Goal: Check status

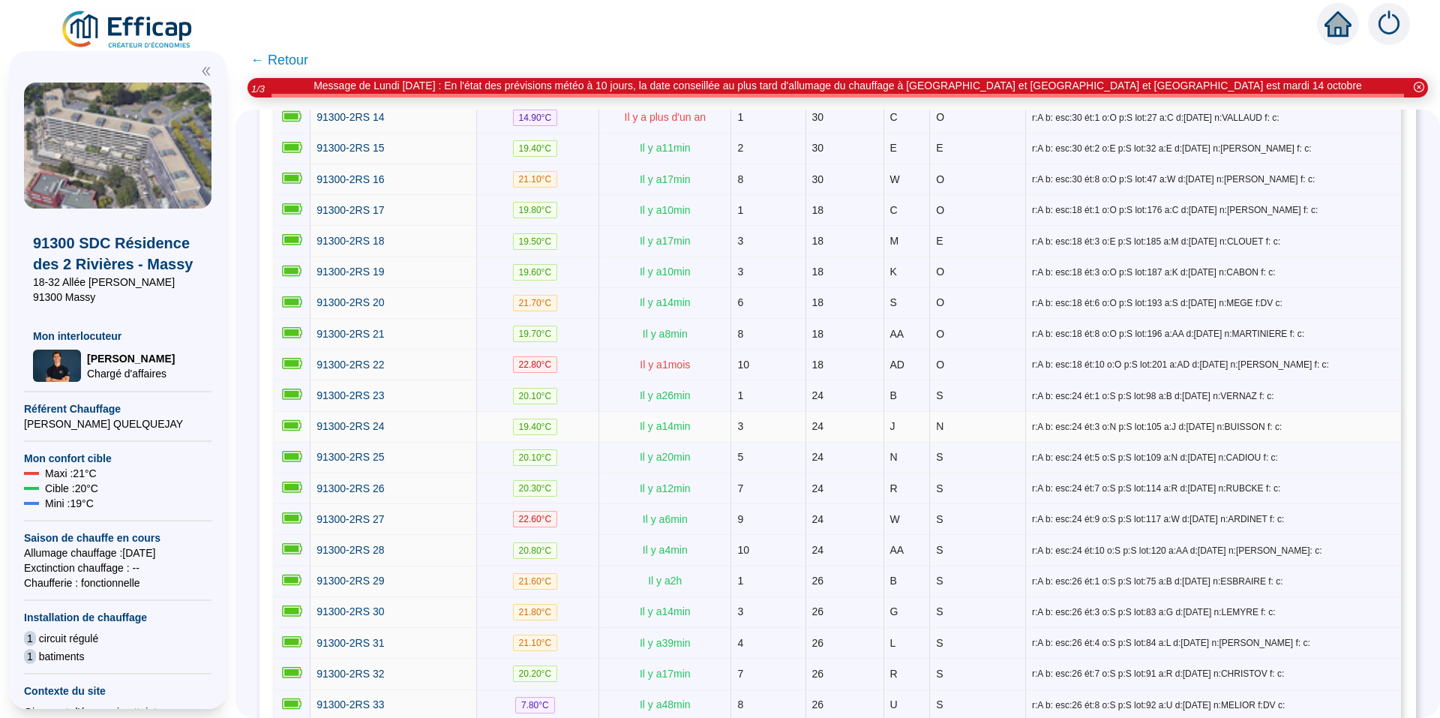
scroll to position [691, 0]
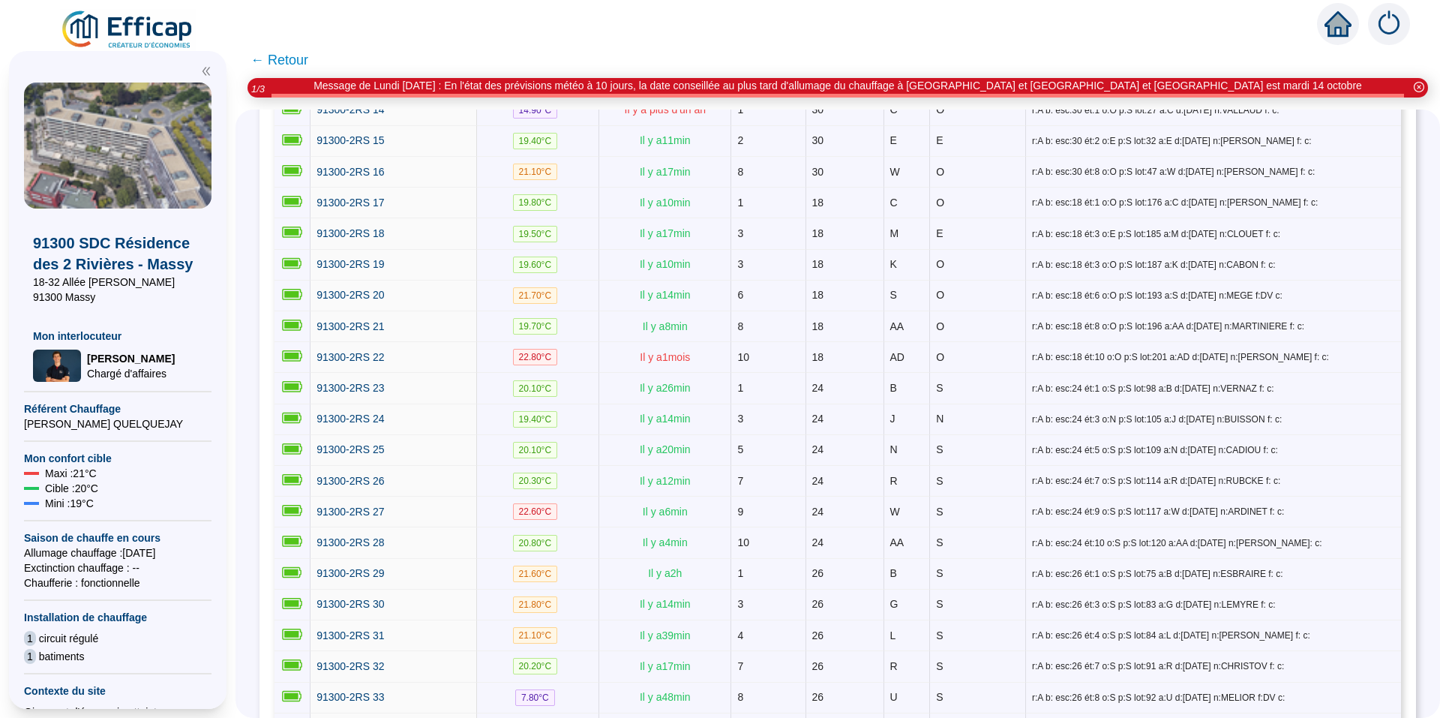
click at [307, 58] on span "← Retour" at bounding box center [279, 59] width 58 height 21
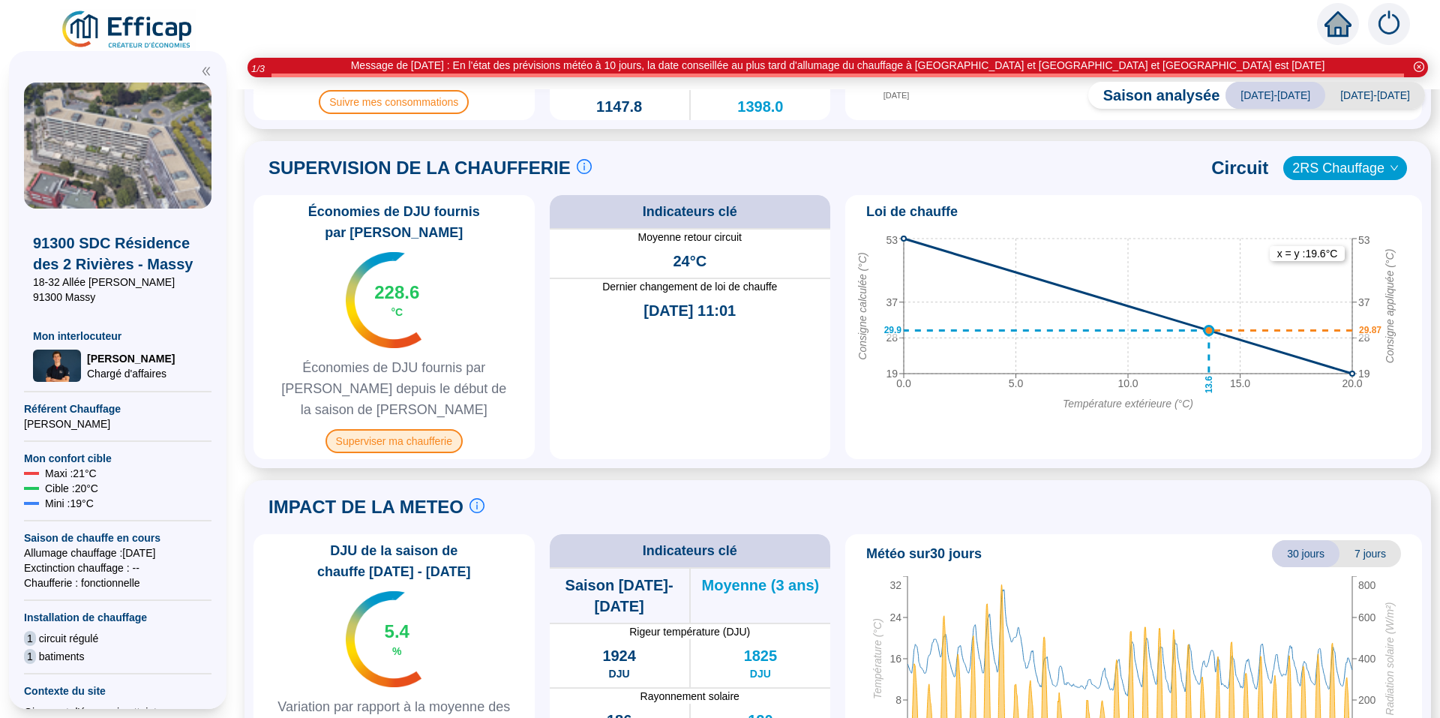
scroll to position [675, 0]
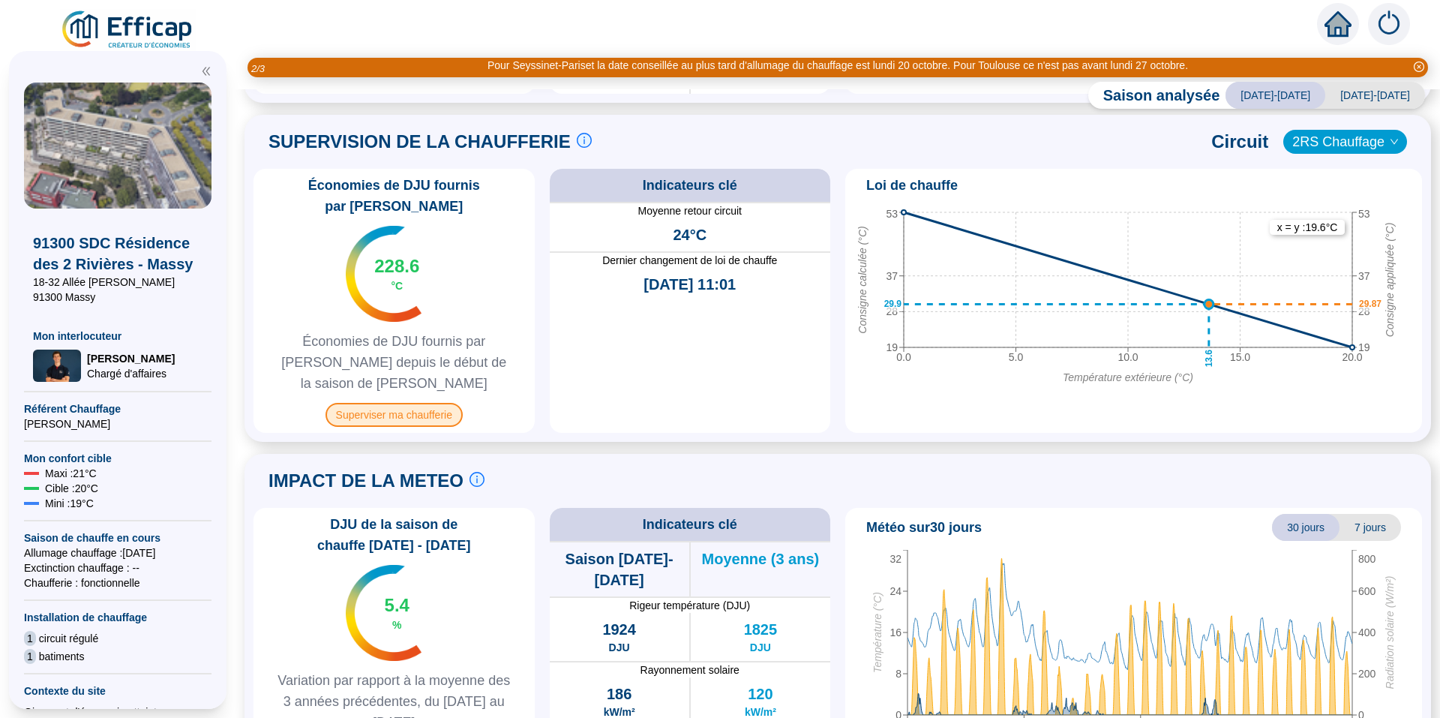
click at [418, 403] on span "Superviser ma chaufferie" at bounding box center [393, 415] width 137 height 24
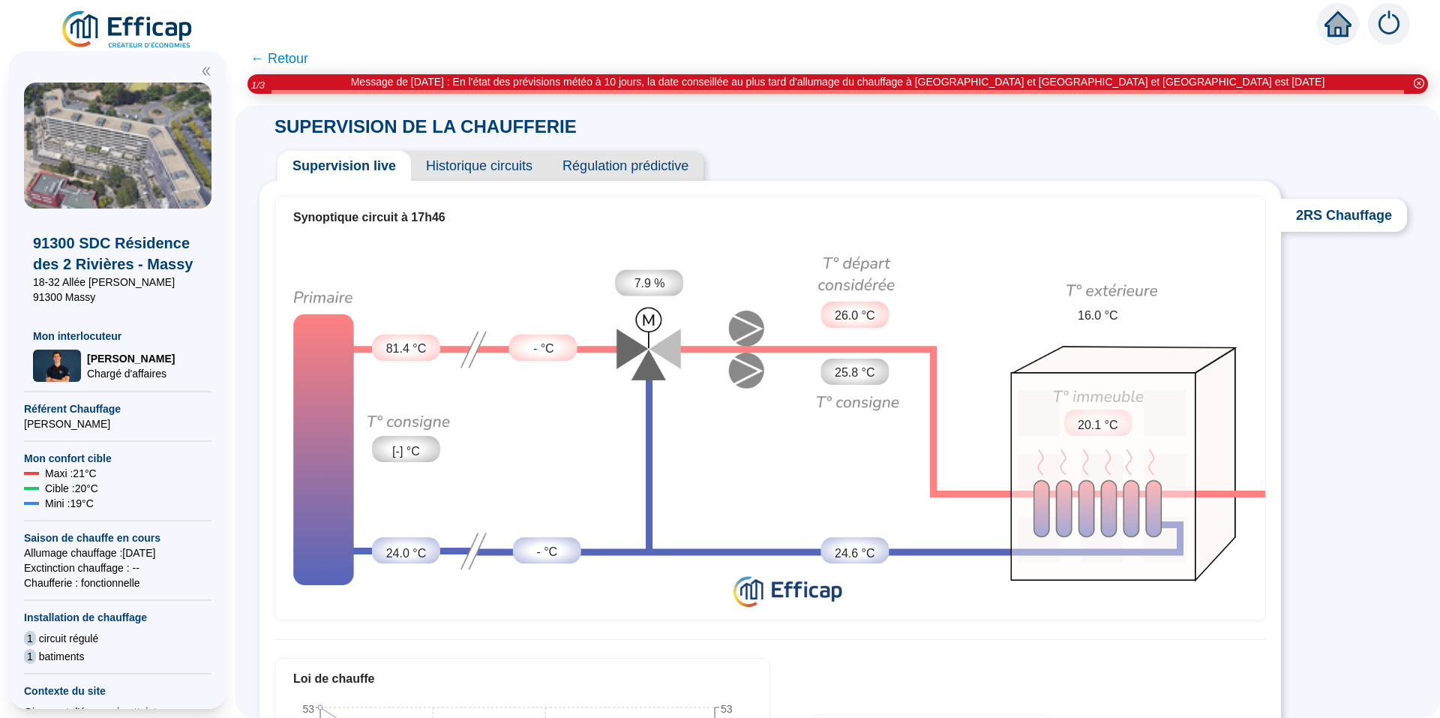
click at [285, 54] on span "← Retour" at bounding box center [279, 58] width 58 height 21
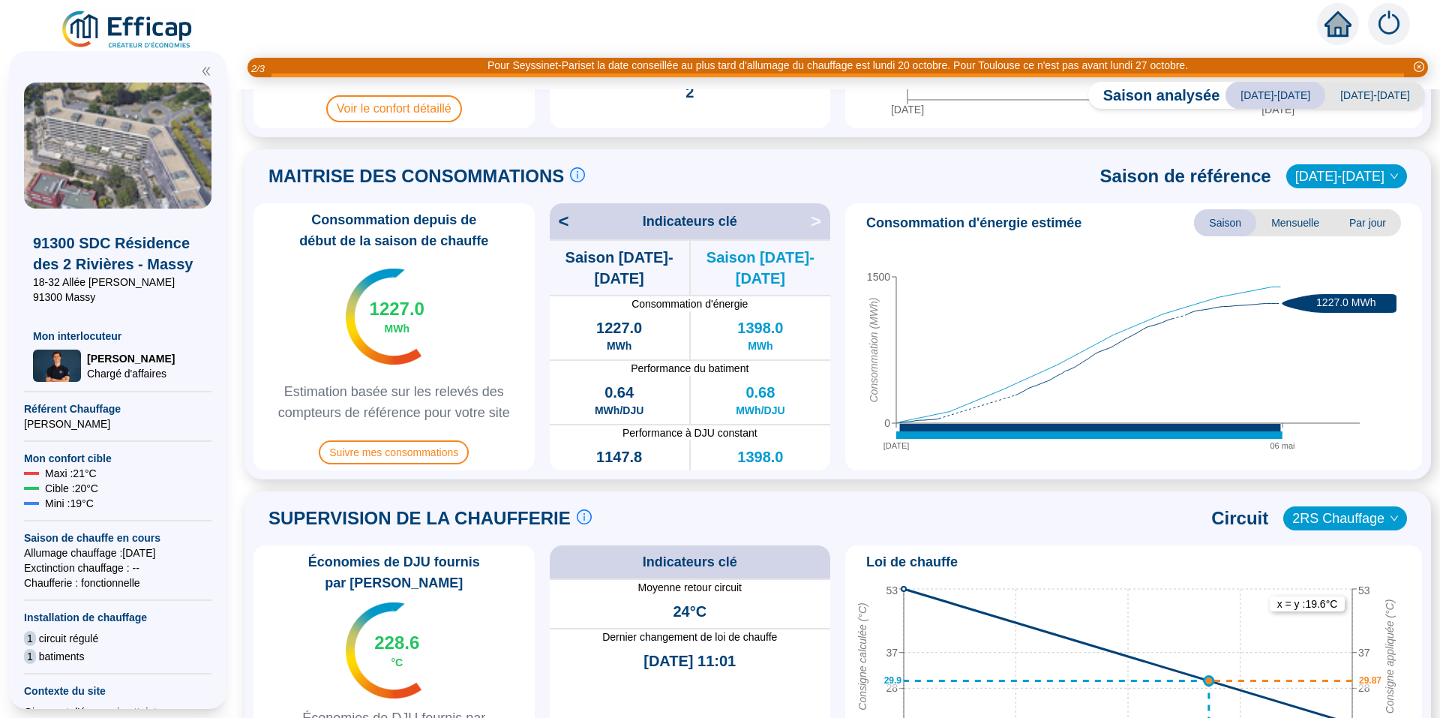
scroll to position [300, 0]
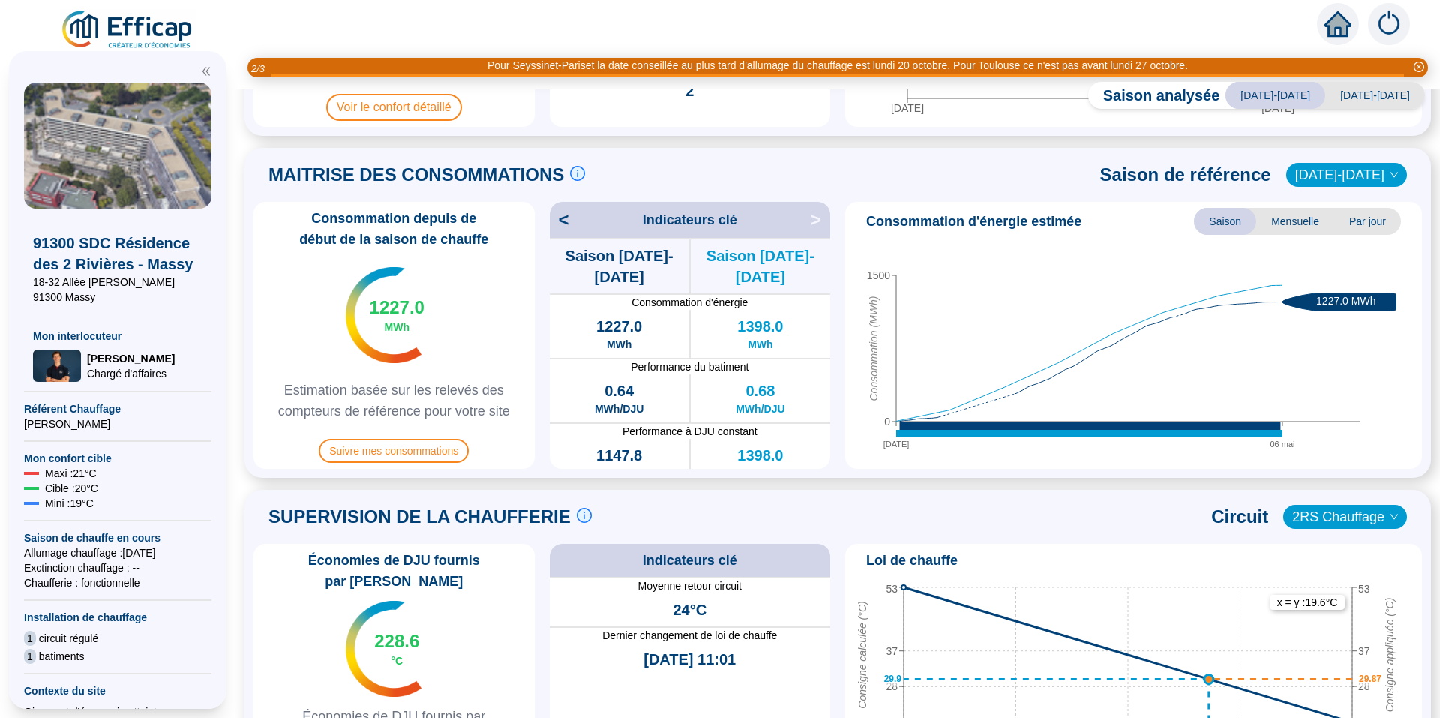
click at [1389, 93] on span "[DATE]-[DATE]" at bounding box center [1375, 95] width 100 height 27
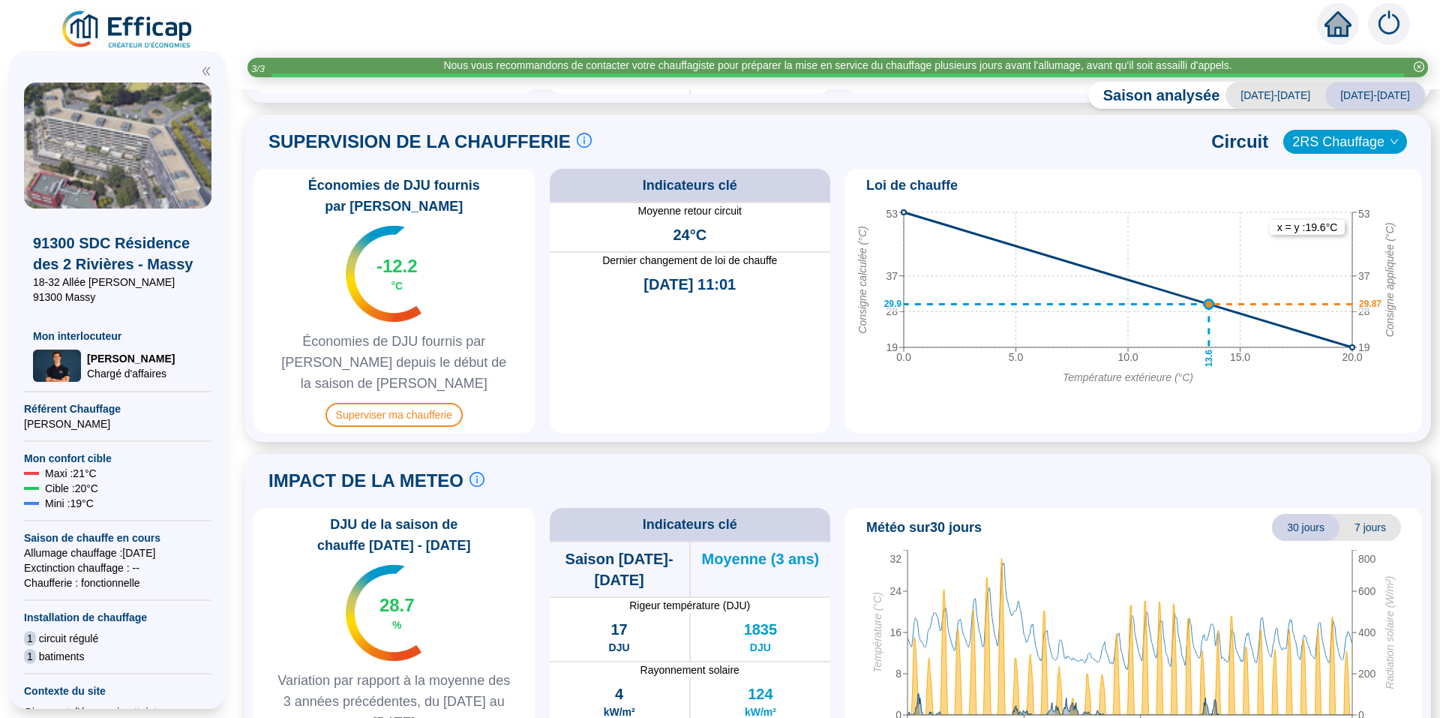
scroll to position [713, 0]
